Goal: Task Accomplishment & Management: Use online tool/utility

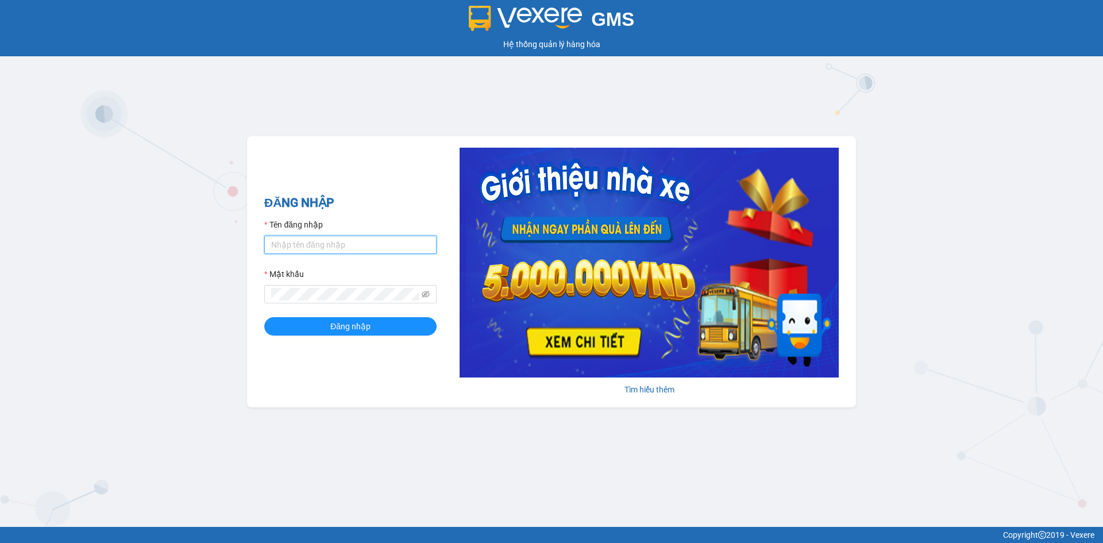
click at [366, 245] on input "Tên đăng nhập" at bounding box center [350, 244] width 172 height 18
type input "hongphuc.tienoanh"
click at [362, 272] on div "Mật khẩu" at bounding box center [350, 276] width 172 height 17
click at [342, 309] on form "Tên đăng nhập hongphuc.tienoanh Mật khẩu Đăng nhập" at bounding box center [350, 276] width 172 height 117
click at [382, 304] on form "Tên đăng nhập hongphuc.tienoanh Mật khẩu Đăng nhập" at bounding box center [350, 276] width 172 height 117
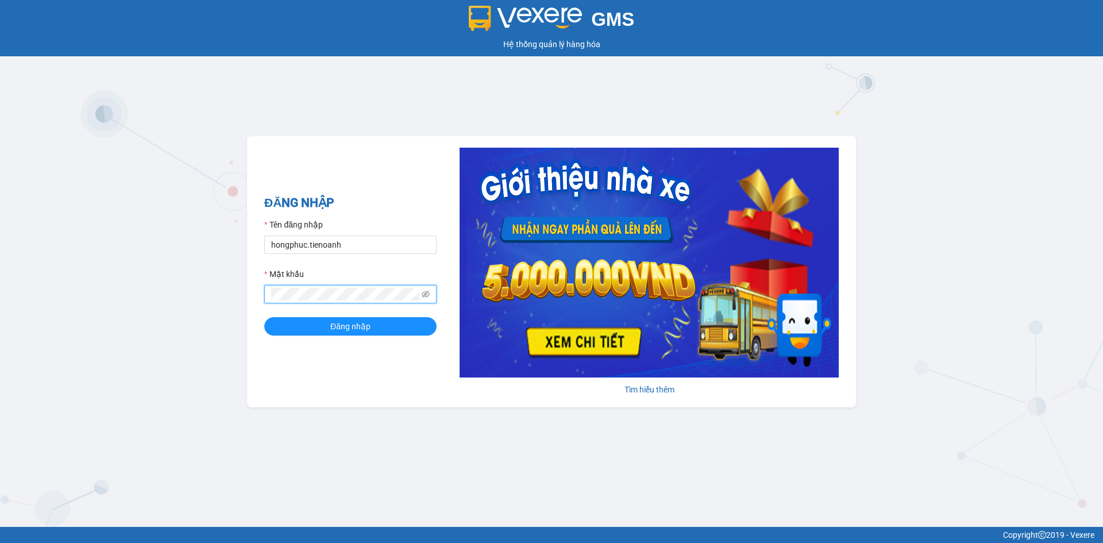
click at [264, 317] on button "Đăng nhập" at bounding box center [350, 326] width 172 height 18
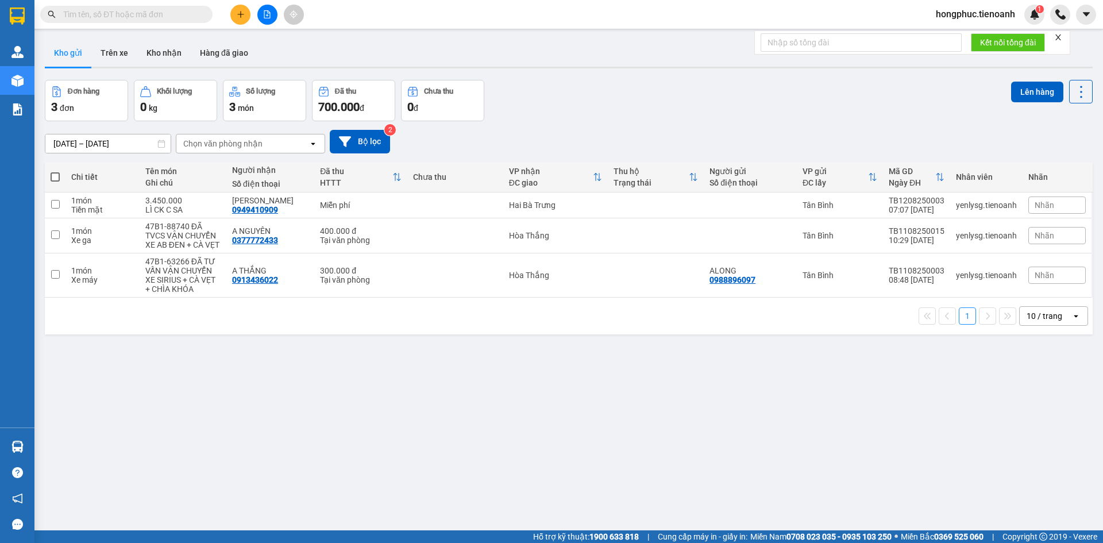
paste input "0387083954"
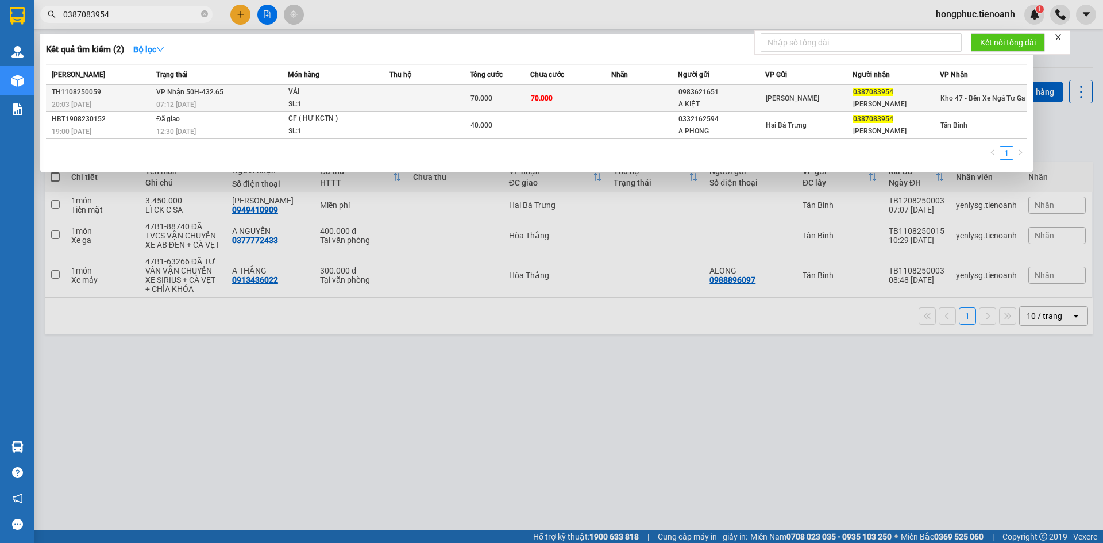
type input "0387083954"
click at [152, 97] on div "TH1108250059" at bounding box center [102, 92] width 101 height 12
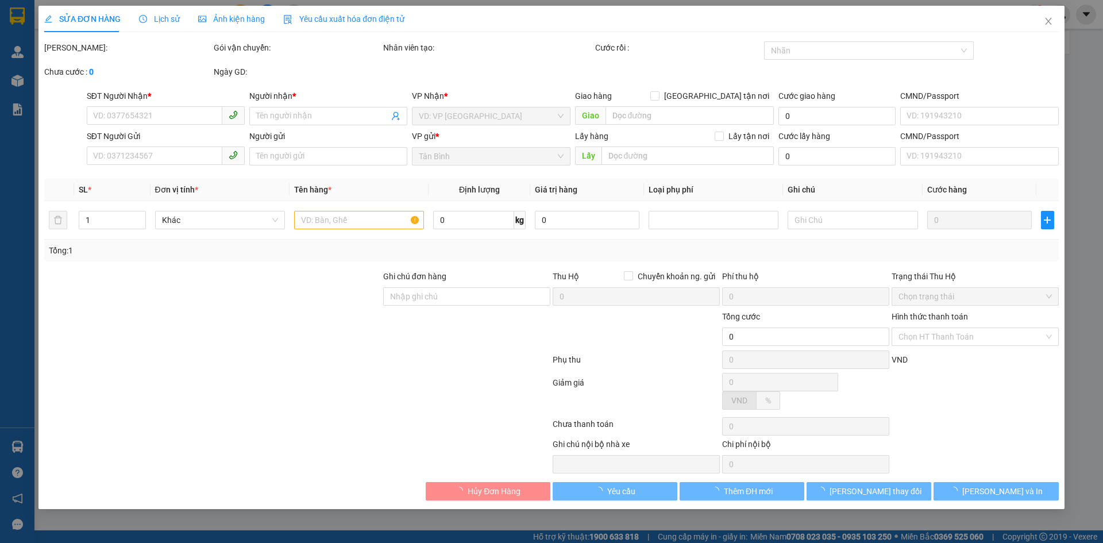
type input "0387083954"
type input "[PERSON_NAME]"
type input "0983621651"
type input "A KIỆT"
type input "70.000"
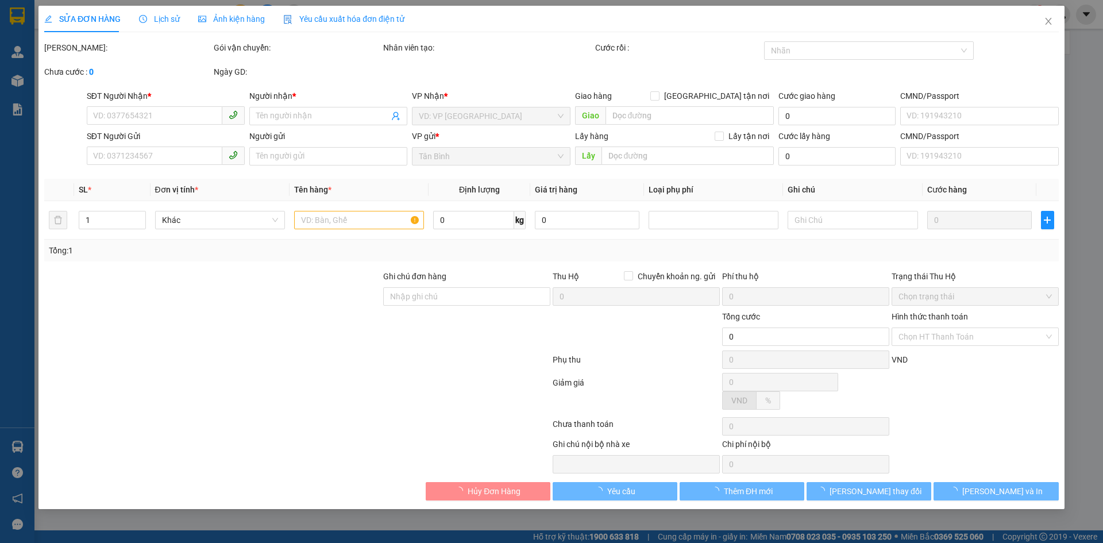
type input "70.000"
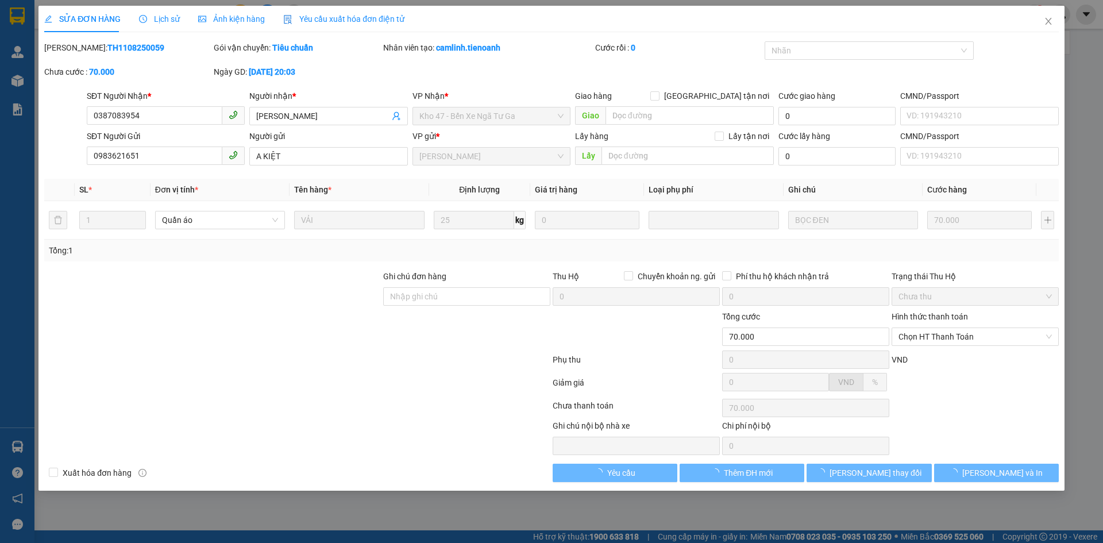
click at [163, 21] on span "Lịch sử" at bounding box center [159, 18] width 41 height 9
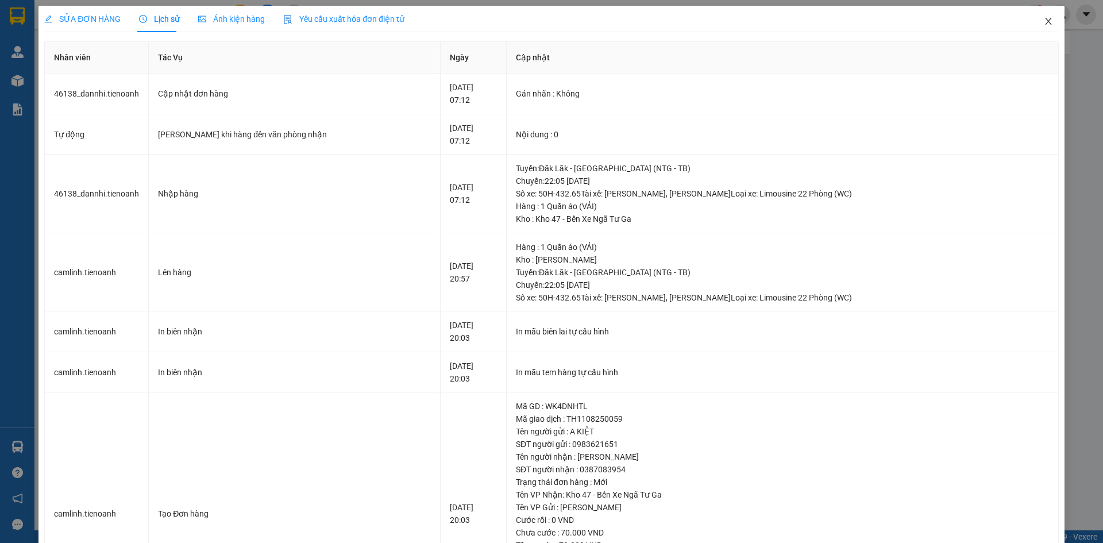
click at [1044, 23] on icon "close" at bounding box center [1048, 21] width 9 height 9
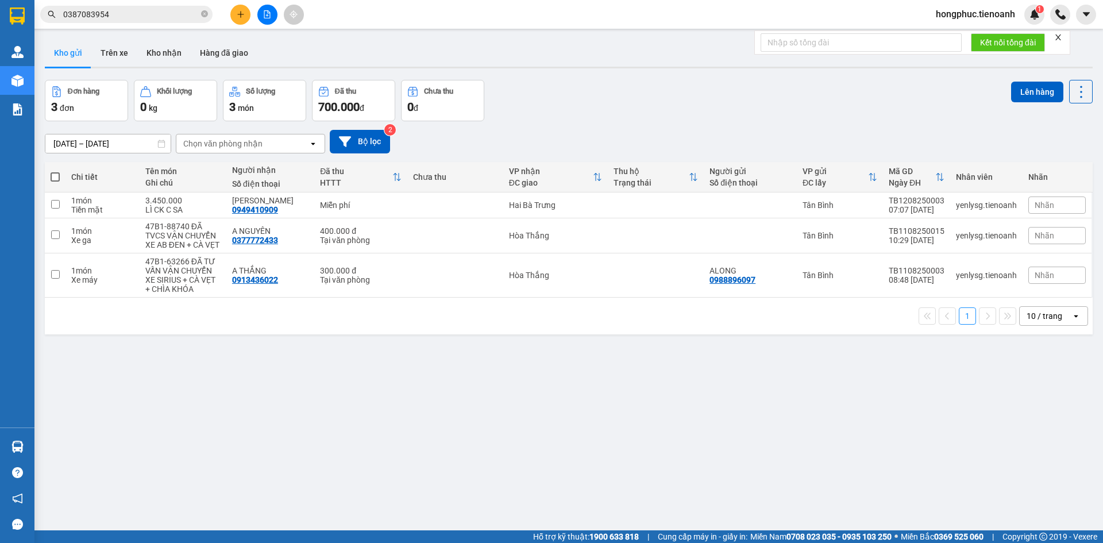
click at [150, 21] on span "0387083954" at bounding box center [126, 14] width 172 height 17
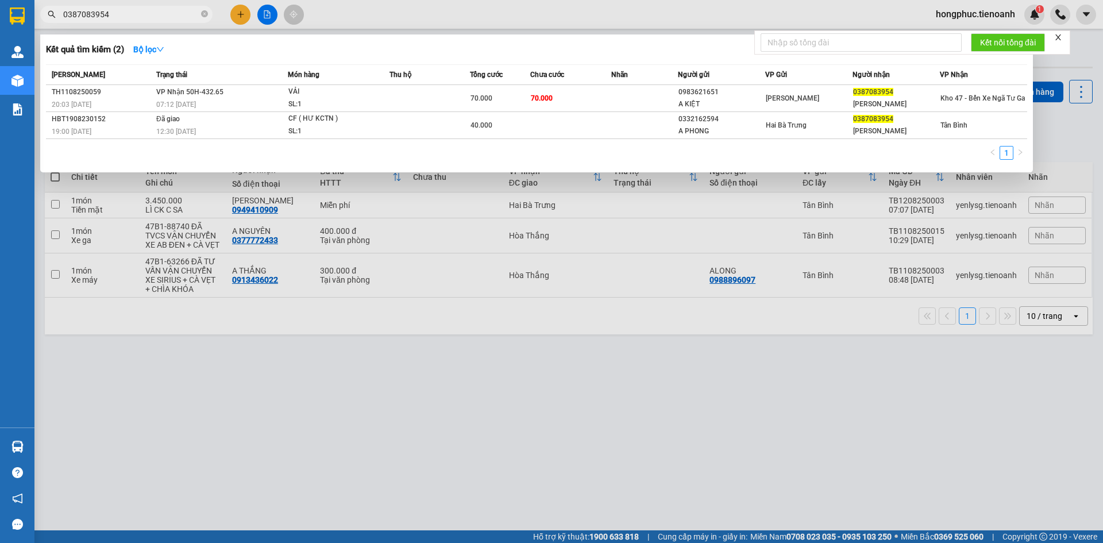
click at [152, 16] on input "0387083954" at bounding box center [131, 14] width 136 height 13
click at [158, 17] on input "0387083954" at bounding box center [131, 14] width 136 height 13
click at [204, 14] on icon "close-circle" at bounding box center [204, 13] width 7 height 7
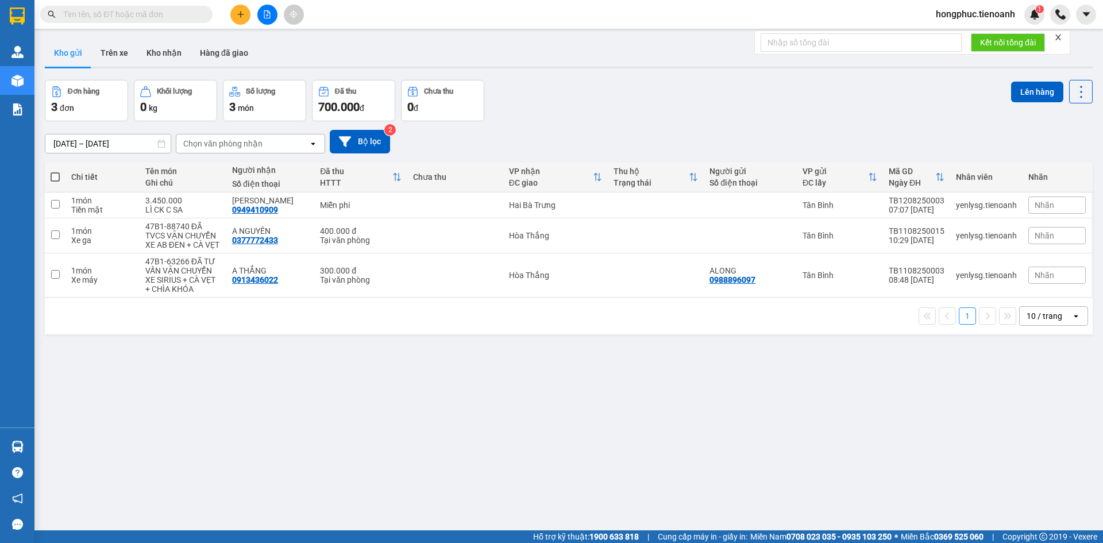
paste input "0971891172"
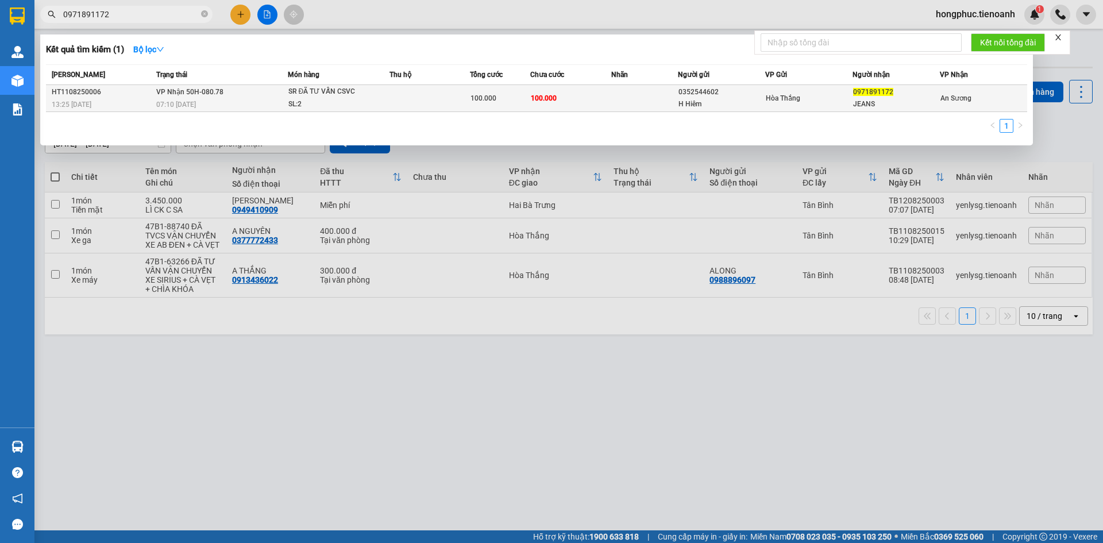
type input "0971891172"
click at [183, 101] on span "07:10 [DATE]" at bounding box center [176, 105] width 40 height 8
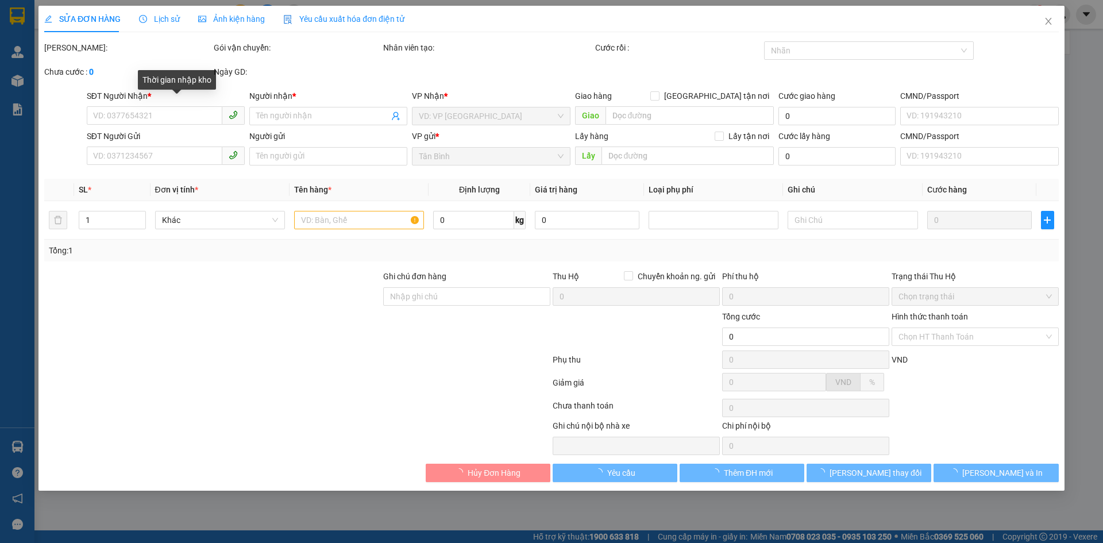
type input "0971891172"
type input "JEANS"
type input "0352544602"
type input "H Hiêm"
type input "100.000"
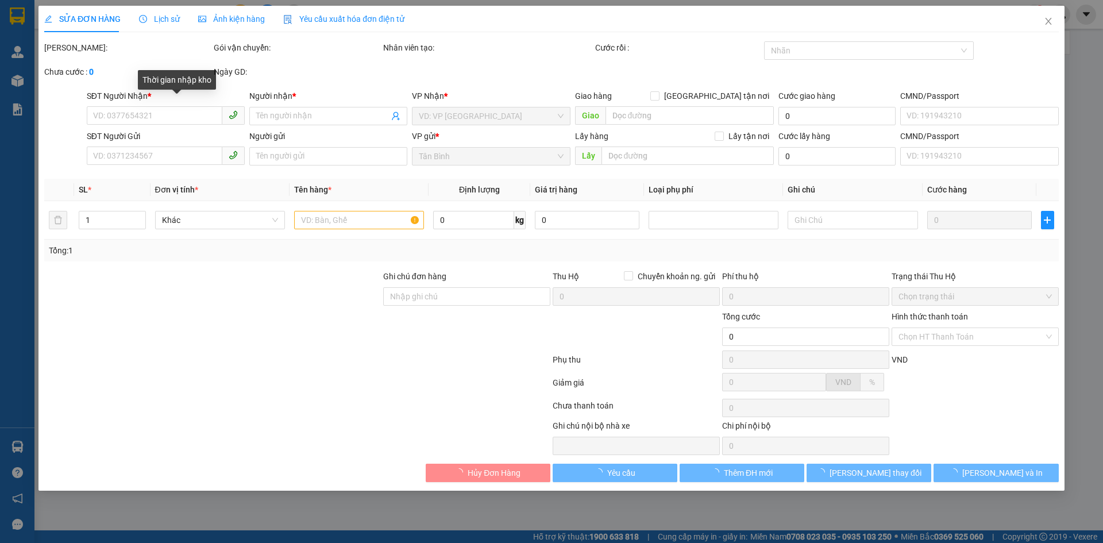
type input "100.000"
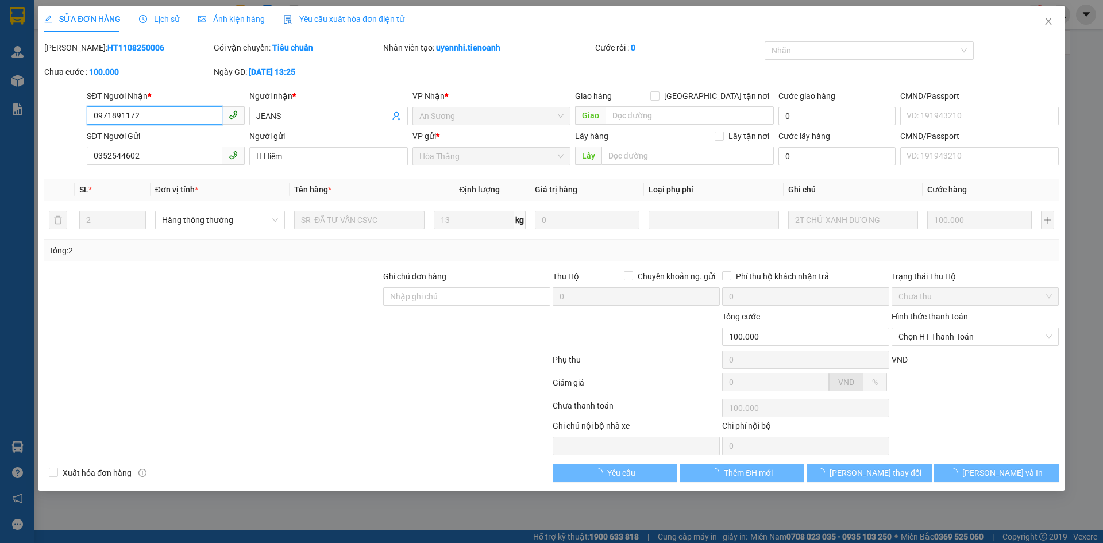
click at [145, 17] on icon "clock-circle" at bounding box center [143, 19] width 8 height 8
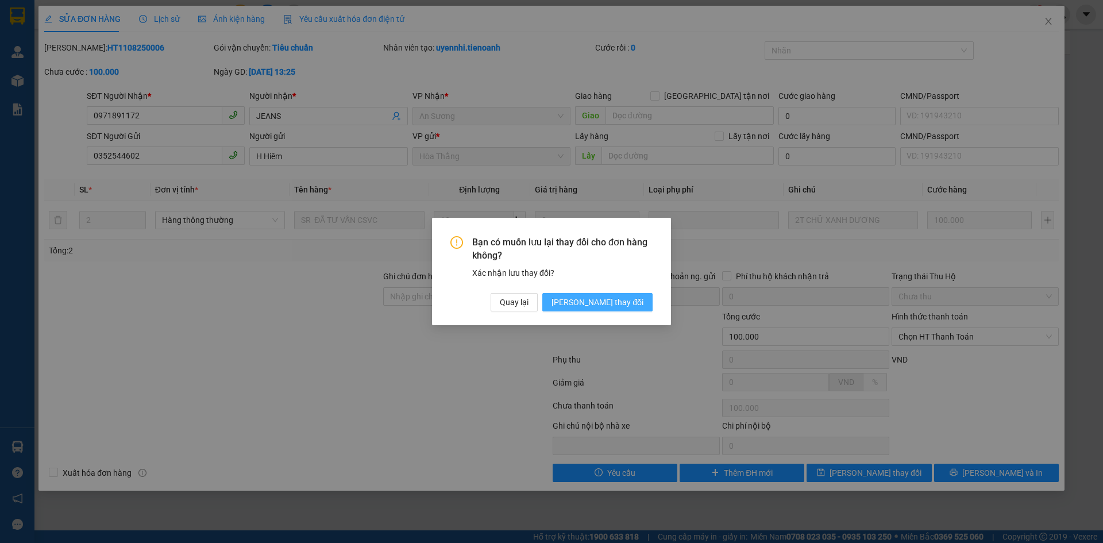
click at [624, 296] on span "[PERSON_NAME] thay đổi" at bounding box center [597, 302] width 92 height 13
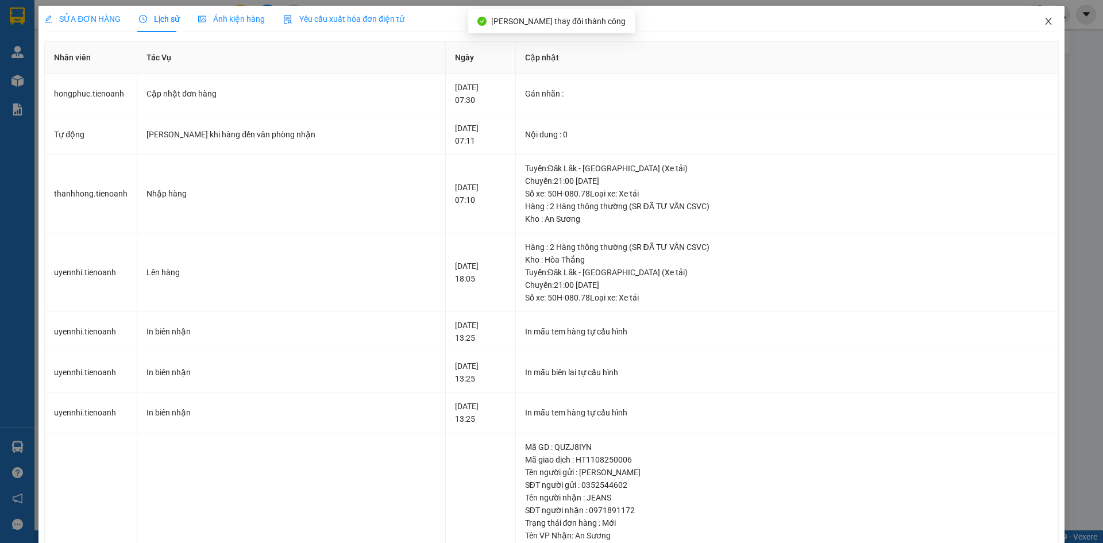
click at [1045, 20] on span "Close" at bounding box center [1048, 22] width 32 height 32
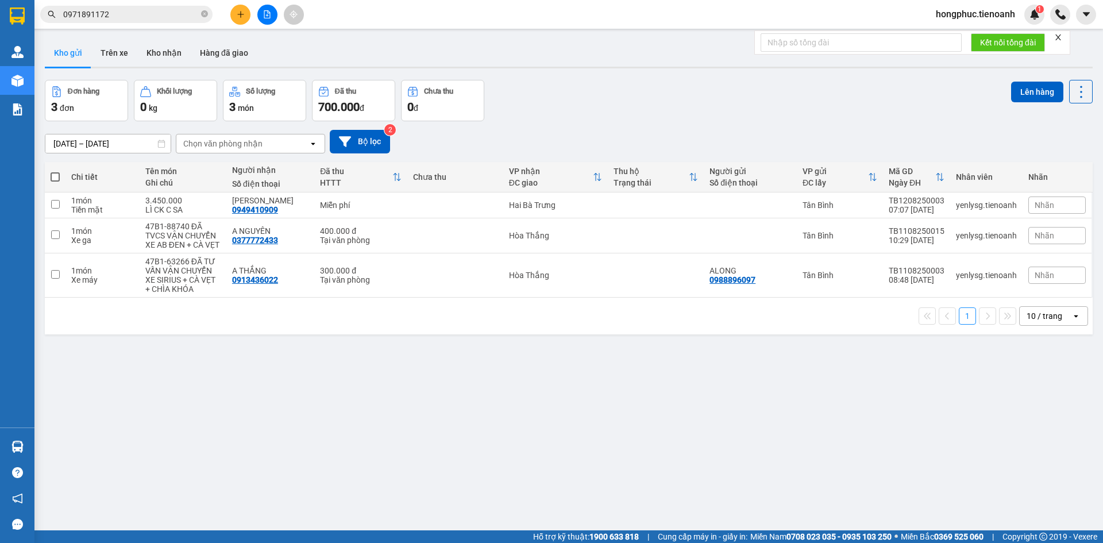
click at [126, 17] on input "0971891172" at bounding box center [131, 14] width 136 height 13
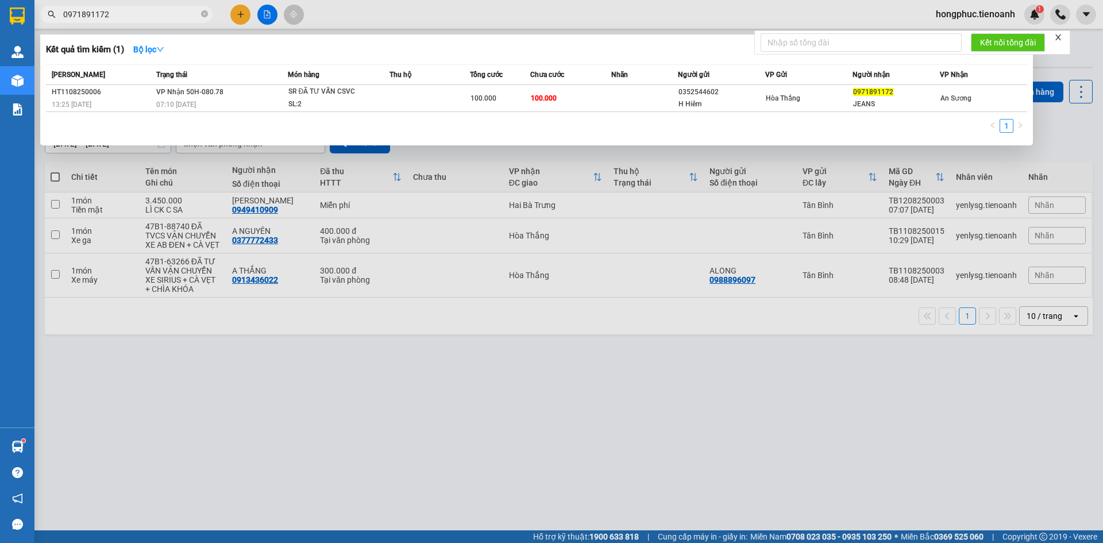
drag, startPoint x: 206, startPoint y: 15, endPoint x: 187, endPoint y: 16, distance: 19.0
click at [207, 15] on icon "close-circle" at bounding box center [204, 13] width 7 height 7
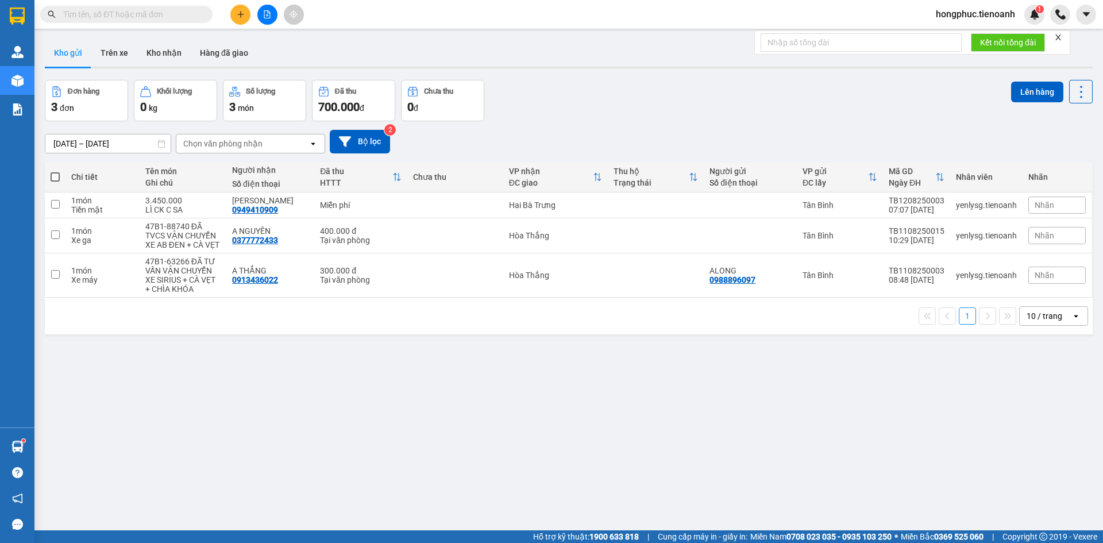
paste input "0984015797"
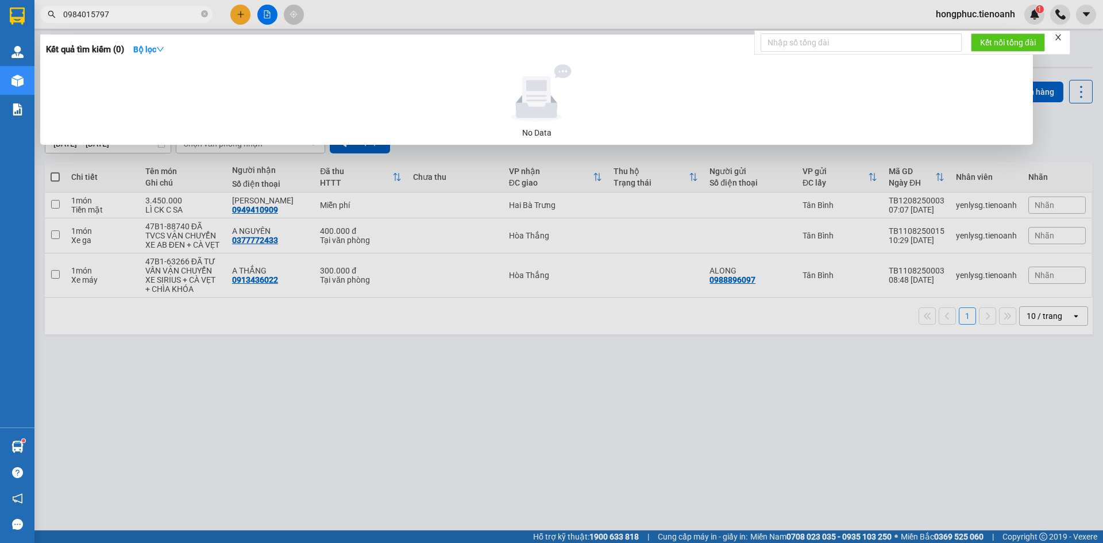
click at [140, 11] on input "0984015797" at bounding box center [131, 14] width 136 height 13
click at [142, 11] on input "0984015797" at bounding box center [131, 14] width 136 height 13
type input "0984015797"
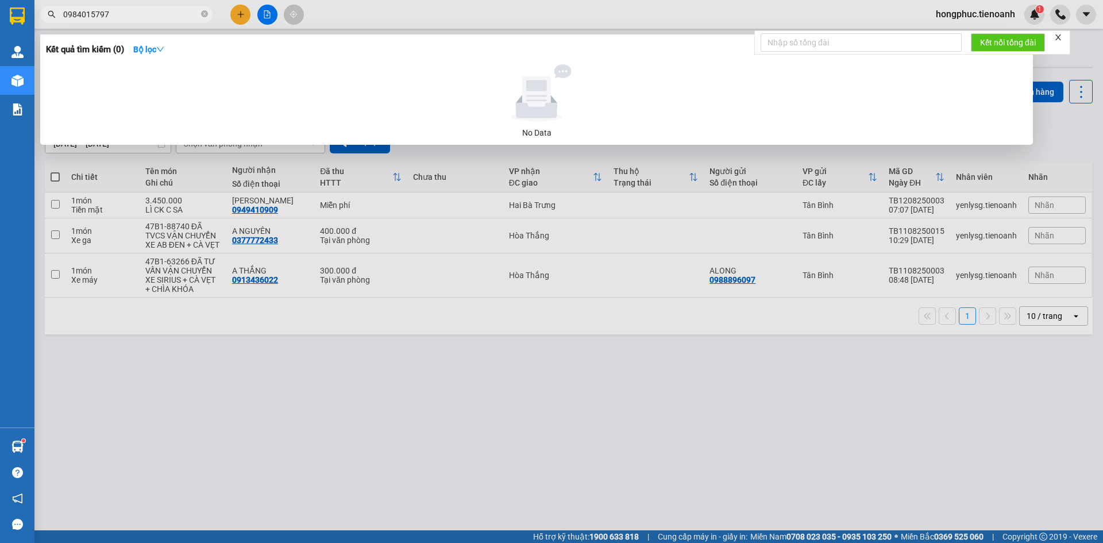
click at [58, 14] on span "0984015797" at bounding box center [126, 14] width 172 height 17
click at [63, 11] on span "0984015797" at bounding box center [126, 14] width 172 height 17
click at [63, 14] on input "0984015797" at bounding box center [131, 14] width 136 height 13
click at [159, 13] on input "0984015797" at bounding box center [131, 14] width 136 height 13
drag, startPoint x: 154, startPoint y: 10, endPoint x: 34, endPoint y: 24, distance: 120.2
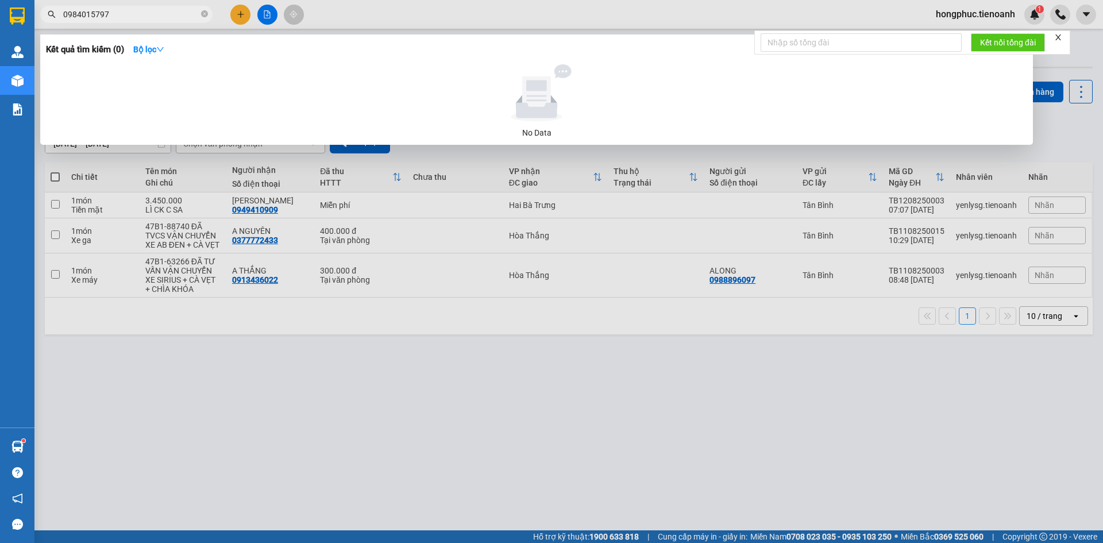
click at [34, 24] on div "Kết quả tìm kiếm ( 0 ) Bộ lọc No Data 0984015797" at bounding box center [112, 15] width 224 height 20
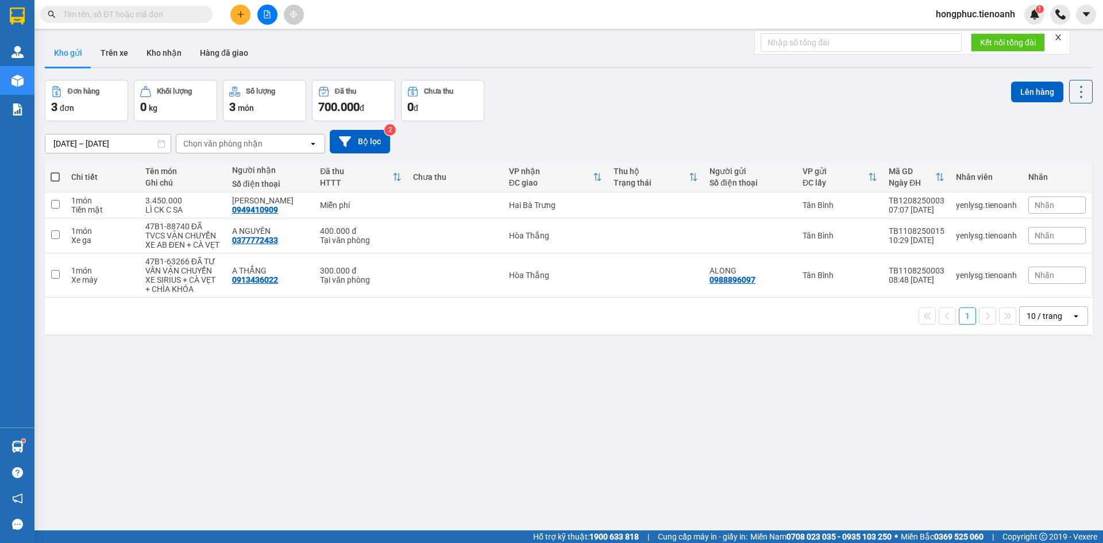
drag, startPoint x: 149, startPoint y: 22, endPoint x: 103, endPoint y: 16, distance: 46.3
paste input "0337070179"
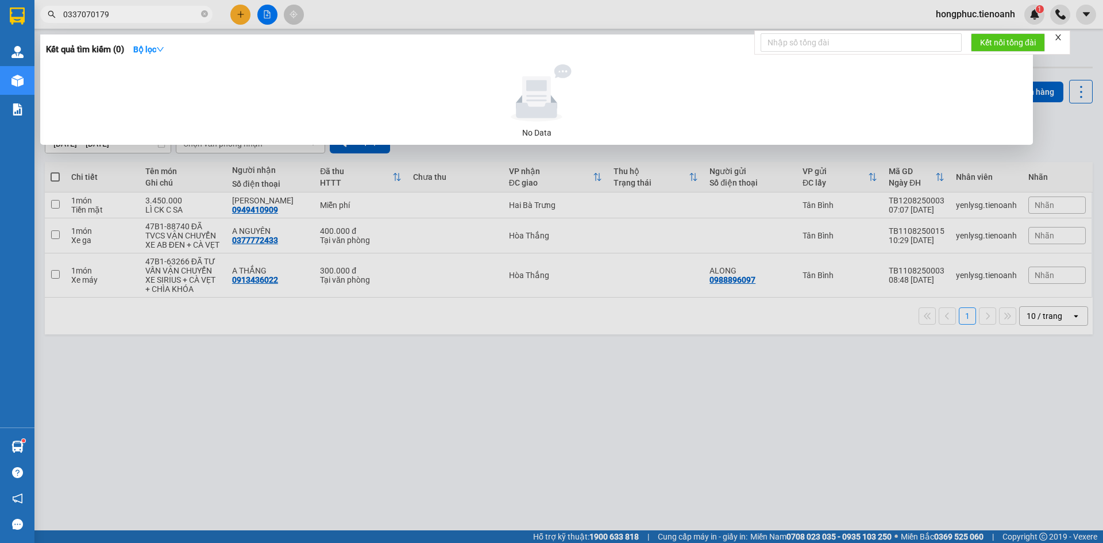
type input "0337070179"
click at [62, 13] on span "0337070179" at bounding box center [126, 14] width 172 height 17
click at [63, 14] on span "0337070179" at bounding box center [126, 14] width 172 height 17
click at [60, 17] on span "0337070179" at bounding box center [126, 14] width 172 height 17
click at [60, 10] on span "0337070179" at bounding box center [126, 14] width 172 height 17
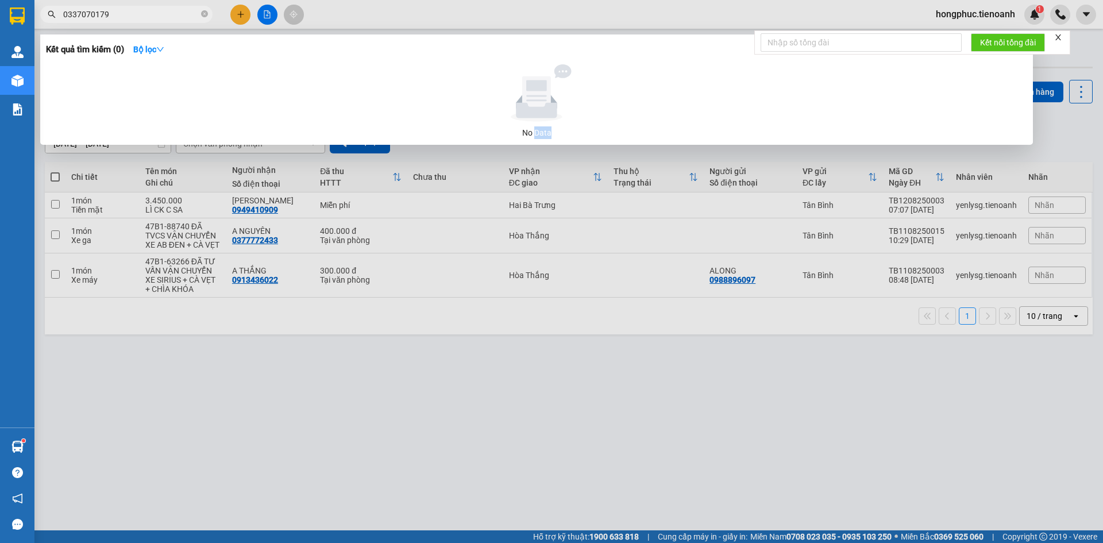
drag, startPoint x: 60, startPoint y: 10, endPoint x: 64, endPoint y: 17, distance: 8.3
click at [64, 14] on span "0337070179" at bounding box center [126, 14] width 172 height 17
click at [64, 17] on input "0337070179" at bounding box center [131, 14] width 136 height 13
drag, startPoint x: 160, startPoint y: 11, endPoint x: 1, endPoint y: 24, distance: 160.2
click at [1, 24] on section "Kết quả tìm kiếm ( 0 ) Bộ lọc No Data 0337070179 hongphuc.tienoanh 1 Quản [PERS…" at bounding box center [551, 271] width 1103 height 543
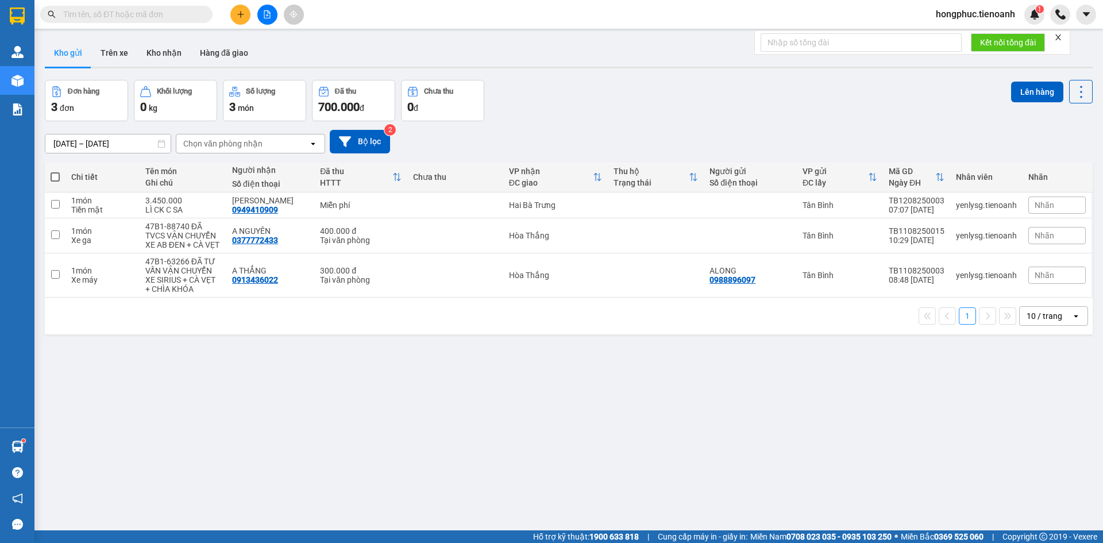
click at [186, 17] on input "text" at bounding box center [131, 14] width 136 height 13
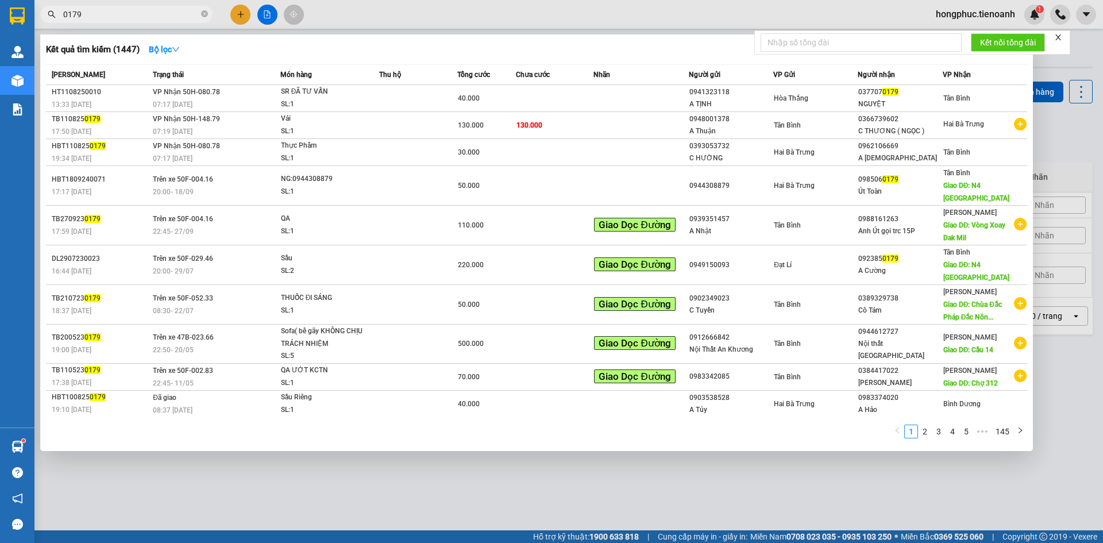
type input "0179"
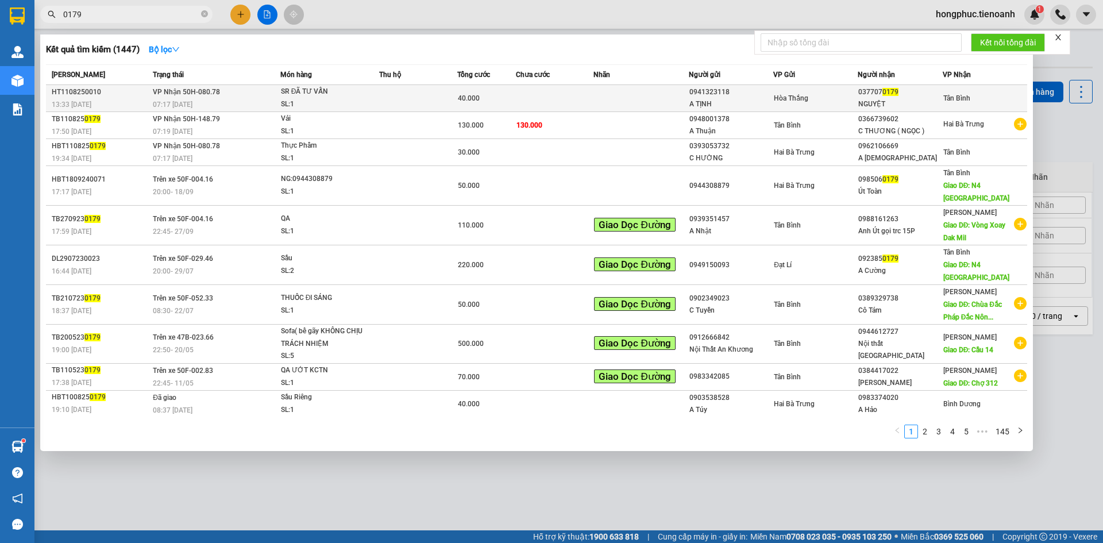
click at [921, 101] on div "NGUYỆT" at bounding box center [899, 104] width 83 height 12
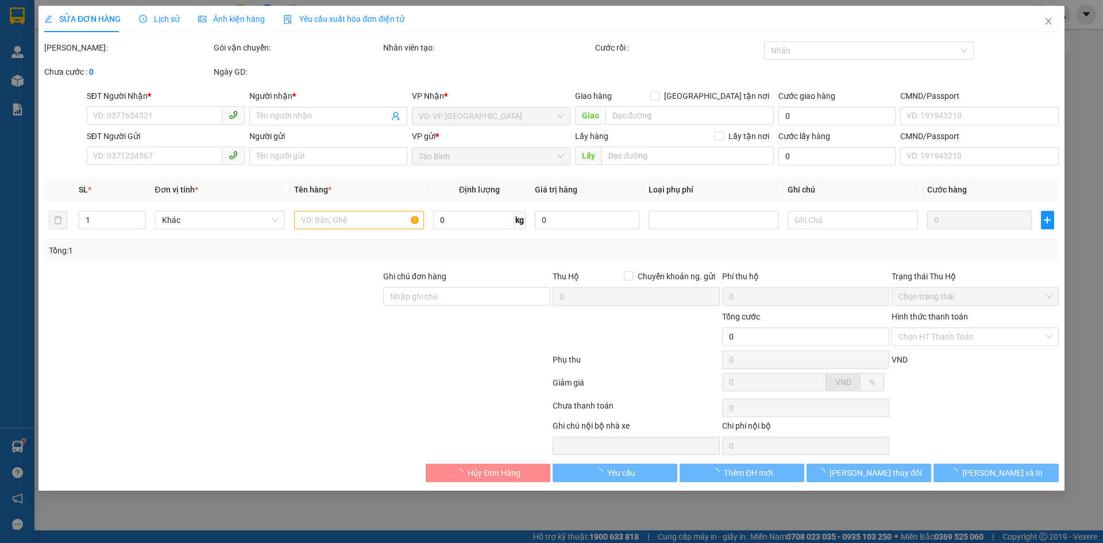
type input "0377070179"
type input "NGUYỆT"
type input "0941323118"
type input "A TỊNH"
type input "0337070179 số sai"
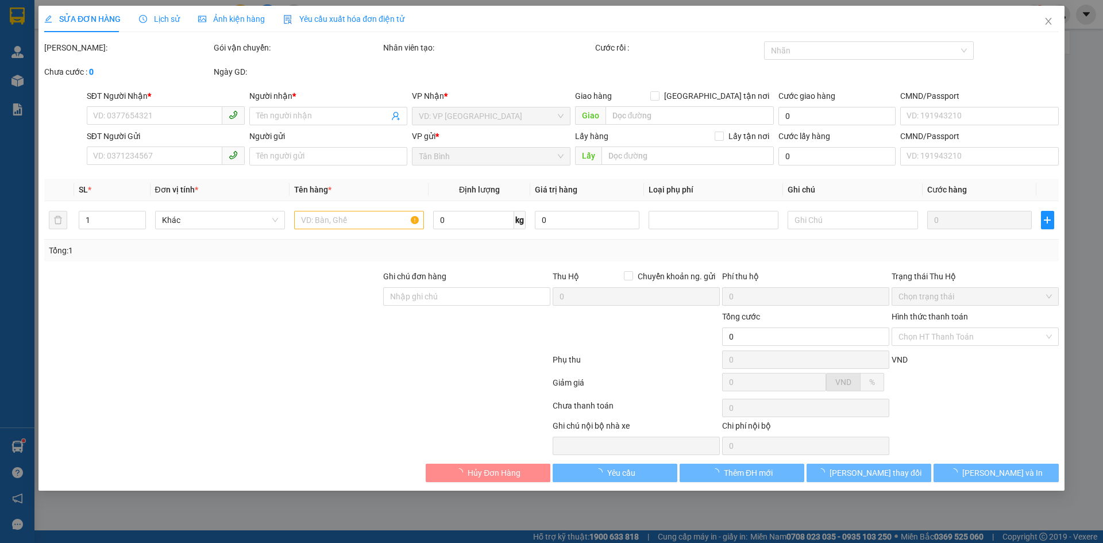
type input "40.000"
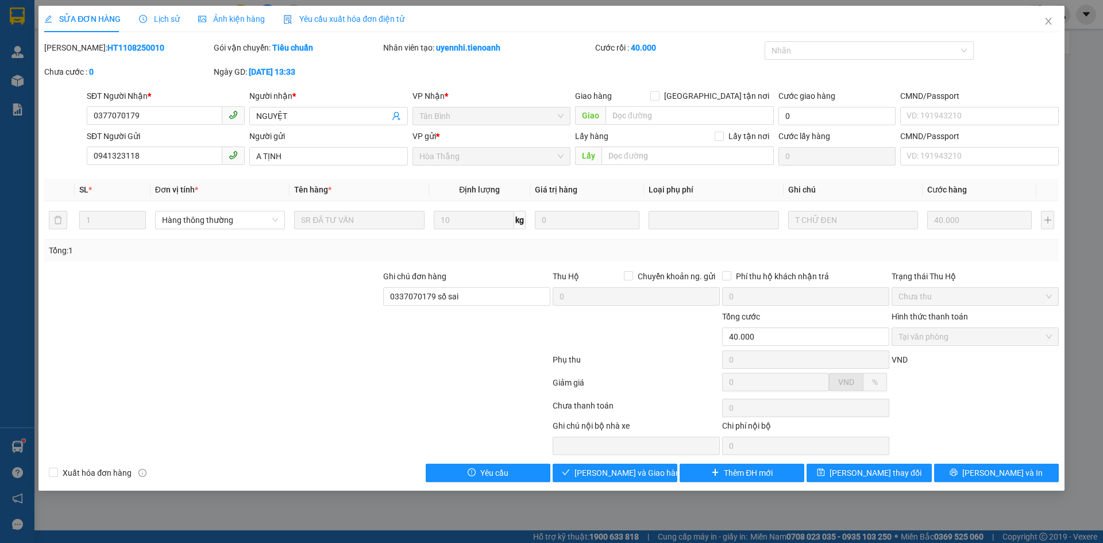
click at [152, 14] on span "Lịch sử" at bounding box center [159, 18] width 41 height 9
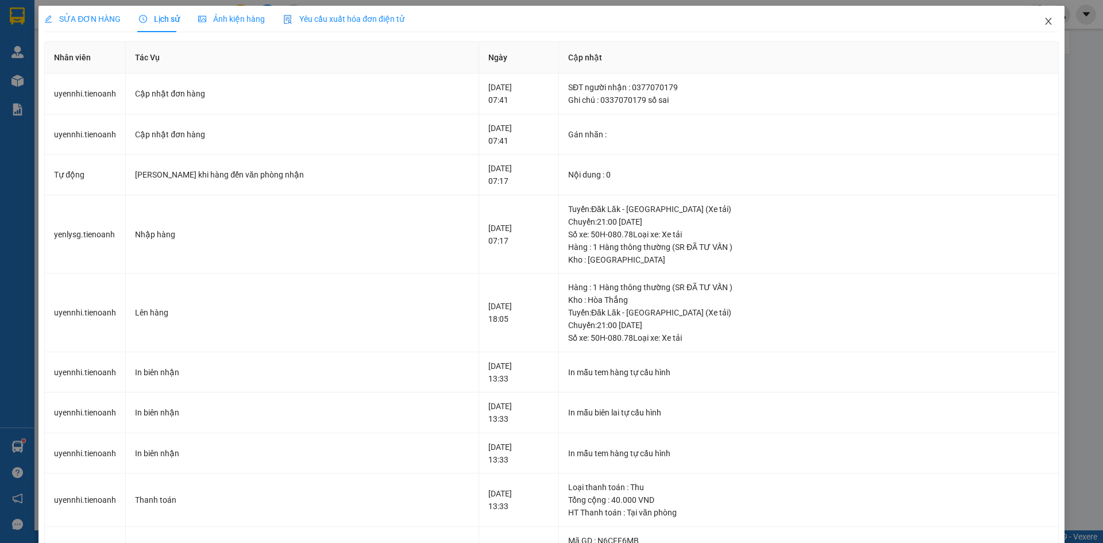
drag, startPoint x: 1039, startPoint y: 20, endPoint x: 720, endPoint y: 33, distance: 319.6
click at [1044, 20] on icon "close" at bounding box center [1048, 21] width 9 height 9
